Goal: Check status: Check status

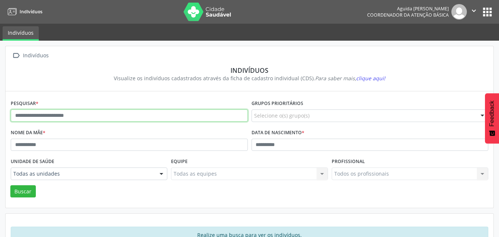
click at [185, 116] on input "text" at bounding box center [129, 115] width 237 height 13
click at [103, 113] on input "text" at bounding box center [129, 115] width 237 height 13
click at [10, 185] on button "Buscar" at bounding box center [22, 191] width 25 height 13
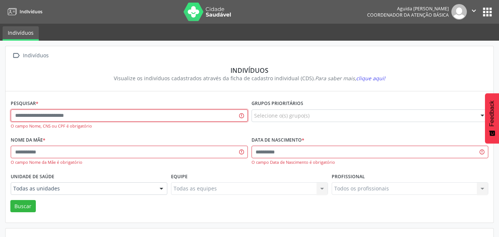
click at [141, 117] on input "text" at bounding box center [129, 115] width 237 height 13
click at [140, 116] on input "text" at bounding box center [129, 115] width 237 height 13
click at [140, 117] on input "text" at bounding box center [129, 115] width 237 height 13
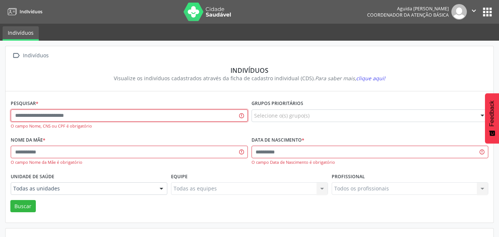
click at [140, 117] on input "text" at bounding box center [129, 115] width 237 height 13
click at [141, 123] on div "O campo Nome, CNS ou CPF é obrigatório" at bounding box center [129, 119] width 237 height 20
click at [132, 114] on input "text" at bounding box center [129, 115] width 237 height 13
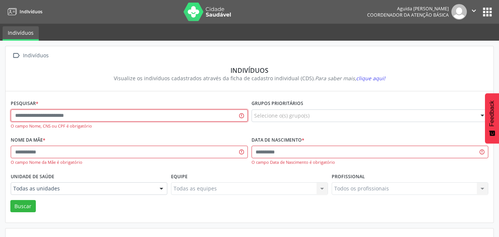
click at [132, 115] on input "text" at bounding box center [129, 115] width 237 height 13
drag, startPoint x: 132, startPoint y: 118, endPoint x: 33, endPoint y: 143, distance: 102.4
click at [33, 143] on form "Pesquisar * O campo Nome, CNS ou CPF é obrigatório Grupos prioritários Selecion…" at bounding box center [250, 155] width 478 height 114
